Goal: Transaction & Acquisition: Purchase product/service

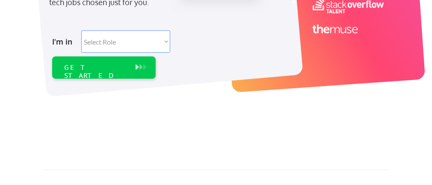
scroll to position [226, 0]
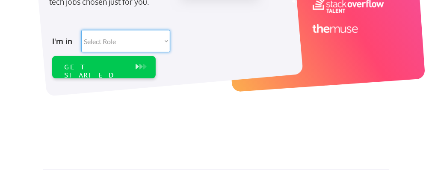
click at [81, 30] on select "Select Role Software Engineering Product Management Customer Success Sales UI/U…" at bounding box center [125, 41] width 89 height 22
select select ""it_security""
click option "IT/Cybersecurity" at bounding box center [0, 0] width 0 height 0
select select ""it_security""
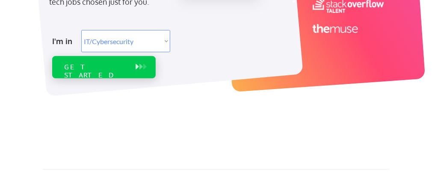
click at [97, 67] on div "GET STARTED" at bounding box center [95, 71] width 63 height 16
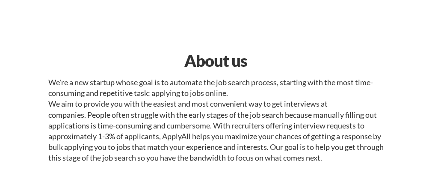
select select ""it_security""
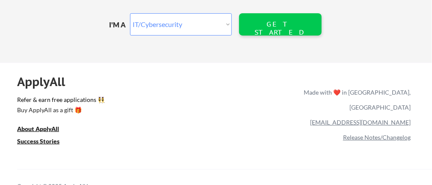
scroll to position [1148, 0]
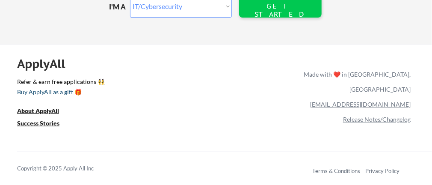
click at [39, 93] on div "Buy ApplyAll as a gift 🎁" at bounding box center [60, 92] width 86 height 6
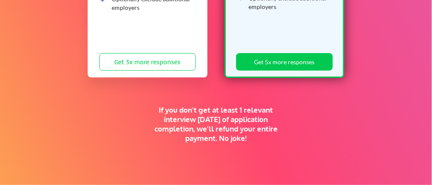
scroll to position [226, 0]
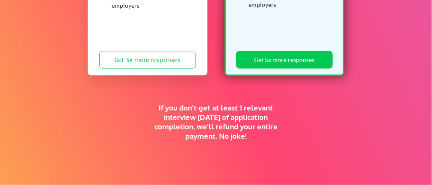
click at [85, 83] on div "Give the gift of a supercharged job search. SUN SZN SALE 🕶️ Standard $239 $199 …" at bounding box center [216, 45] width 432 height 474
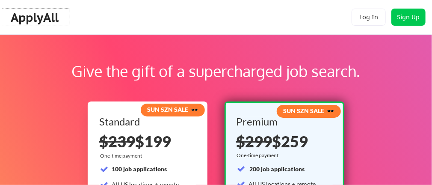
click at [31, 13] on div "ApplyAll" at bounding box center [36, 17] width 51 height 15
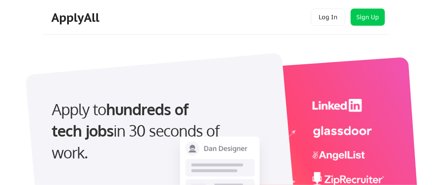
select select ""it_security""
